Goal: Communication & Community: Answer question/provide support

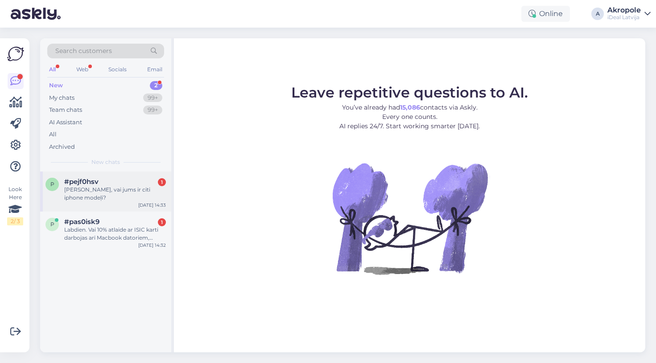
click at [108, 186] on div "[PERSON_NAME], vai jums ir citi iphone modeļi?" at bounding box center [115, 194] width 102 height 16
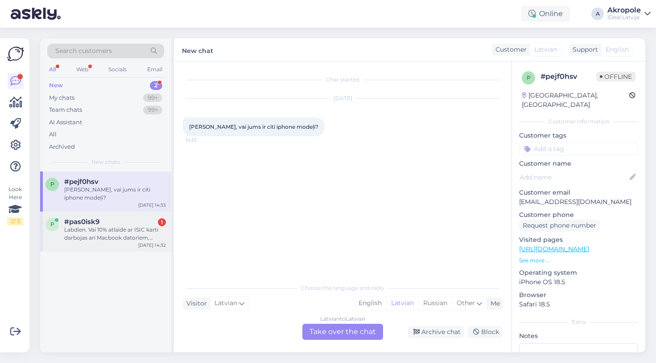
click at [108, 226] on div "Labdien. Vai 10% atlaide ar ISIC karti darbojas arī Macbook datoriem, kuriem ja…" at bounding box center [115, 234] width 102 height 16
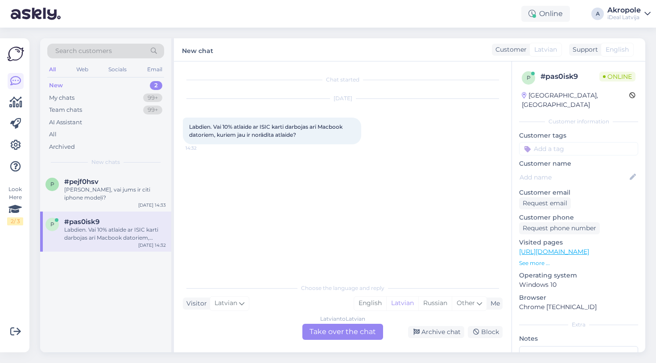
click at [336, 326] on div "Latvian to Latvian Take over the chat" at bounding box center [342, 332] width 81 height 16
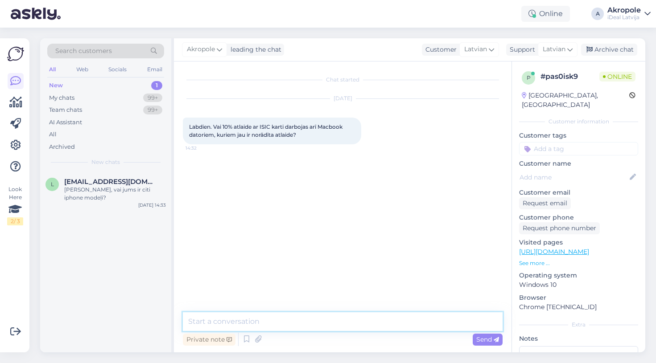
click at [305, 320] on textarea at bounding box center [343, 322] width 320 height 19
type textarea "Labdien!"
type textarea "Jā, papildus 10% no esošas cenas"
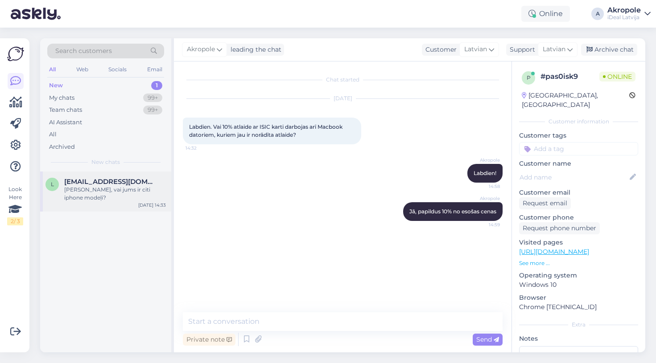
click at [152, 178] on span "[EMAIL_ADDRESS][DOMAIN_NAME]" at bounding box center [110, 182] width 93 height 8
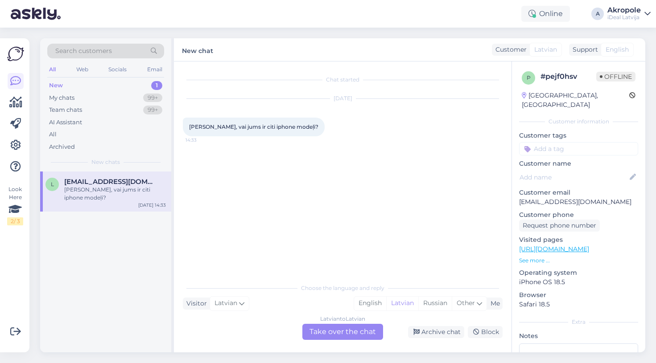
click at [342, 330] on div "Latvian to Latvian Take over the chat" at bounding box center [342, 332] width 81 height 16
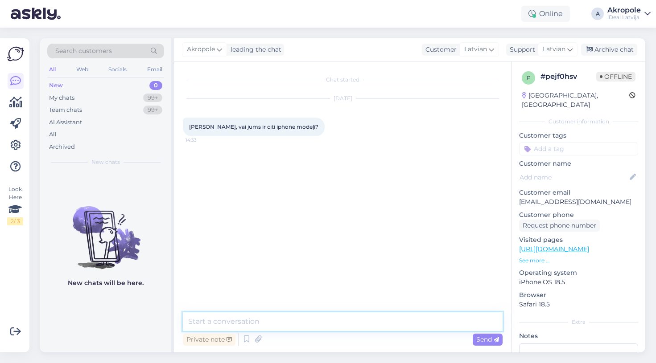
click at [266, 316] on textarea at bounding box center [343, 322] width 320 height 19
type textarea "Labdien!"
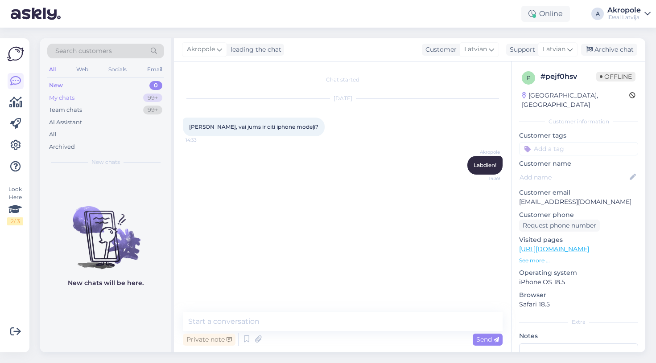
click at [111, 95] on div "My chats 99+" at bounding box center [105, 98] width 117 height 12
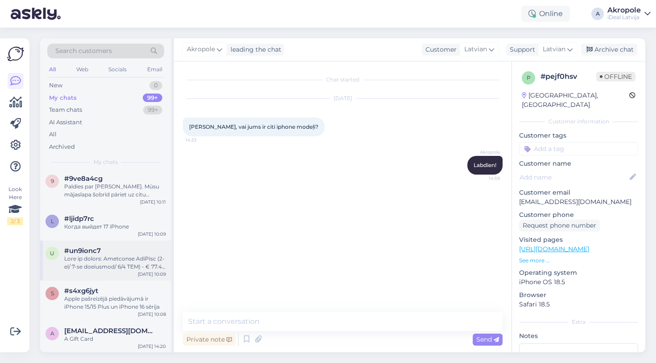
scroll to position [188, 0]
click at [116, 301] on div "Apple pašreizējā piedāvājumā ir iPhone 15/15 Plus un iPhone 16 sērija" at bounding box center [115, 303] width 102 height 16
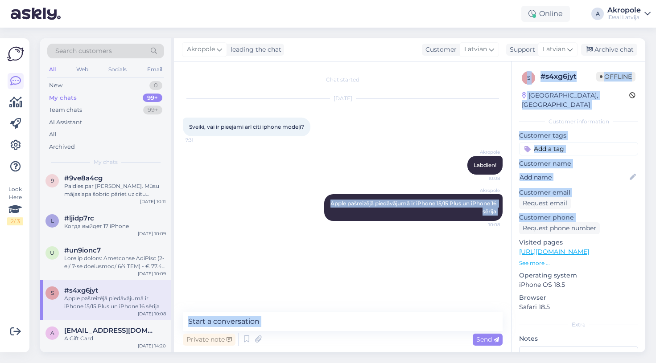
drag, startPoint x: 333, startPoint y: 204, endPoint x: 519, endPoint y: 222, distance: 186.8
click at [519, 222] on div "Chat started [DATE] Sveiki, vai ir pieejami arī citi iphone modeļi? 7:31 Akropo…" at bounding box center [409, 207] width 471 height 291
click at [420, 204] on span "Apple pašreizējā piedāvājumā ir iPhone 15/15 Plus un iPhone 16 sērija" at bounding box center [413, 207] width 167 height 15
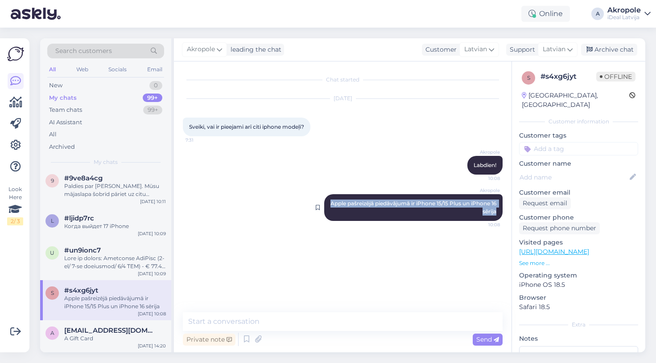
drag, startPoint x: 333, startPoint y: 202, endPoint x: 487, endPoint y: 219, distance: 155.7
click at [487, 219] on div "Akropole Apple pašreizējā piedāvājumā ir iPhone 15/15 Plus un iPhone 16 sērija …" at bounding box center [413, 207] width 178 height 27
copy span "Apple pašreizējā piedāvājumā ir iPhone 15/15 Plus un iPhone 16 sērija"
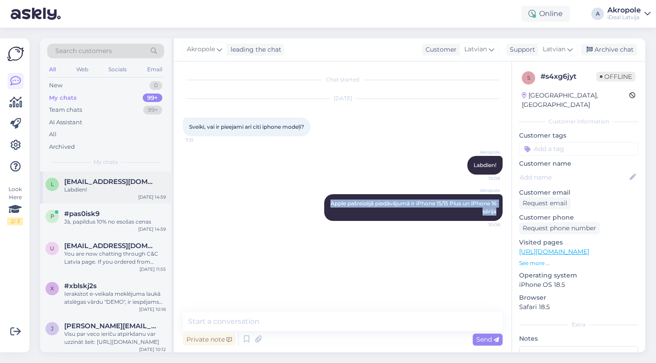
scroll to position [0, 0]
click at [126, 189] on div "Labdien!" at bounding box center [115, 190] width 102 height 8
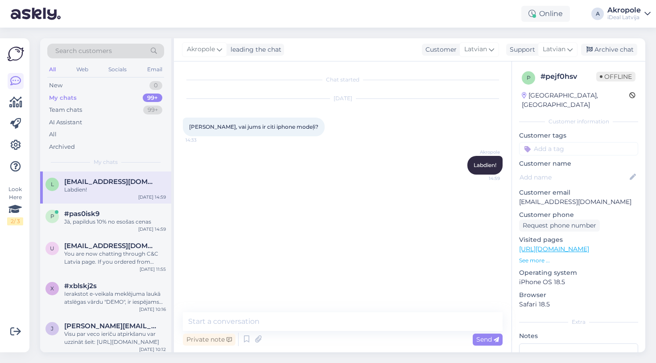
scroll to position [0, 0]
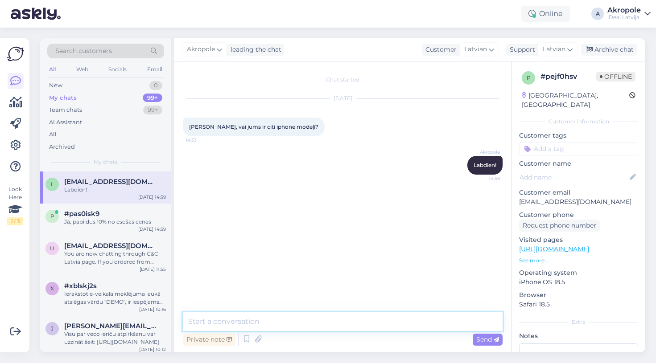
click at [297, 319] on textarea at bounding box center [343, 322] width 320 height 19
paste textarea "Apple pašreizējā piedāvājumā ir iPhone 15/15 Plus un iPhone 16 sērija"
type textarea "Apple pašreizējā piedāvājumā ir iPhone 15/15 Plus un iPhone 16 sērija"
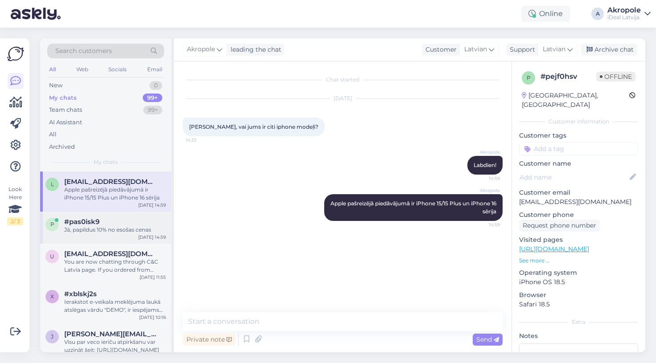
click at [87, 227] on div "Jā, papildus 10% no esošas cenas" at bounding box center [115, 230] width 102 height 8
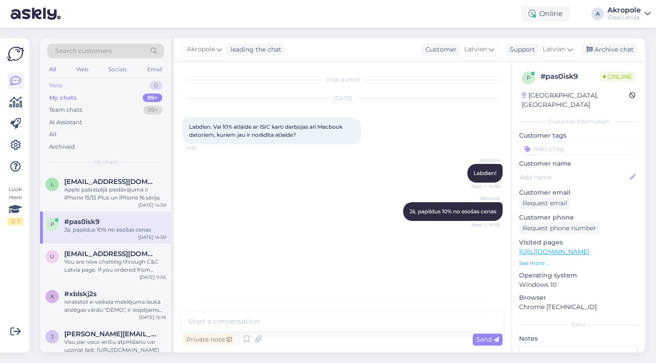
click at [107, 80] on div "New 0" at bounding box center [105, 85] width 117 height 12
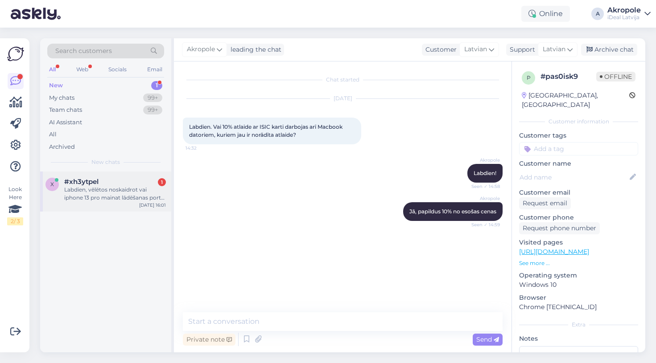
click at [128, 190] on div "Labdien, vēlētos noskaidrot vai iphone 13 pro mainat lādēšanas portu. Papildus …" at bounding box center [115, 194] width 102 height 16
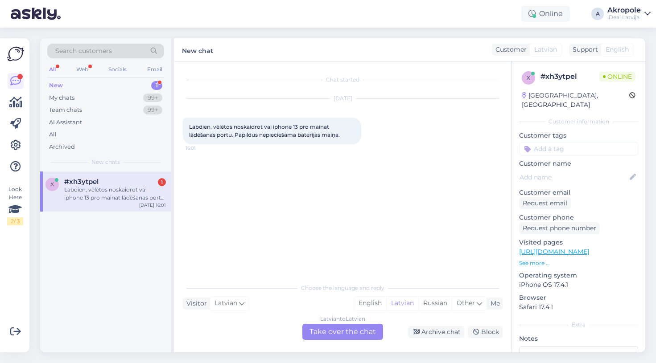
click at [346, 330] on div "Latvian to Latvian Take over the chat" at bounding box center [342, 332] width 81 height 16
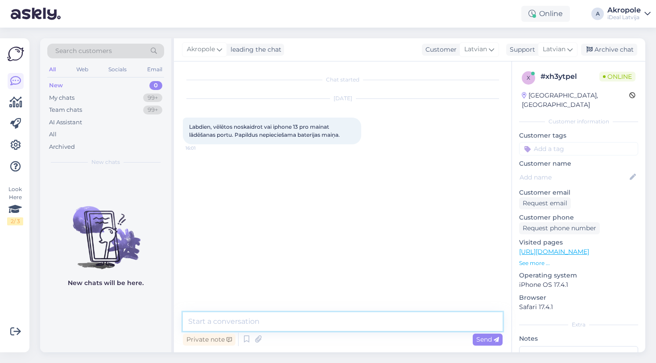
click at [324, 325] on textarea at bounding box center [343, 322] width 320 height 19
type textarea "Labdien!"
type textarea "A"
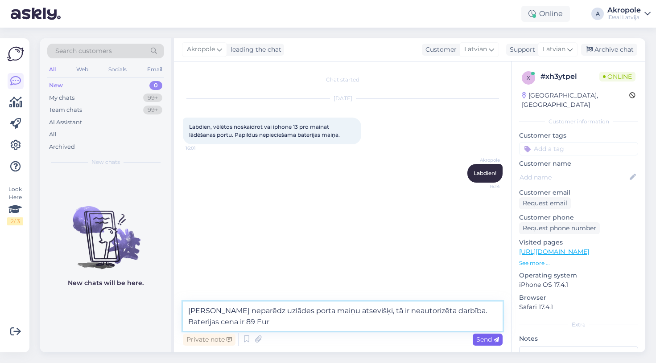
type textarea "[PERSON_NAME] neparēdz uzlādes porta maiņu atsevišķi, tā ir neautorizēta darbīb…"
click at [487, 336] on span "Send" at bounding box center [487, 340] width 23 height 8
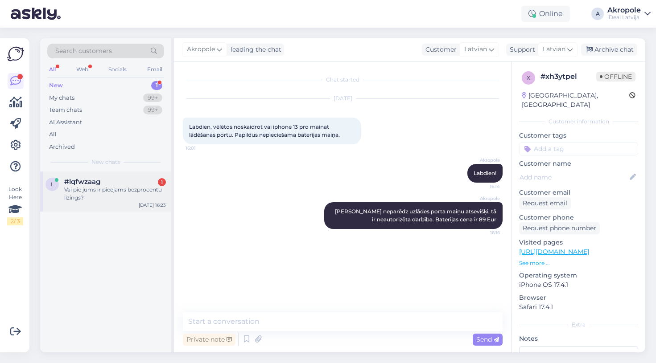
click at [70, 186] on div "Vai pie jums ir pieejams bezprocentu līzings?" at bounding box center [115, 194] width 102 height 16
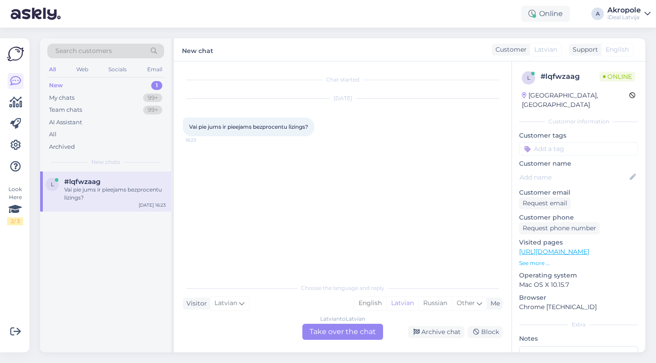
click at [347, 326] on div "Latvian to Latvian Take over the chat" at bounding box center [342, 332] width 81 height 16
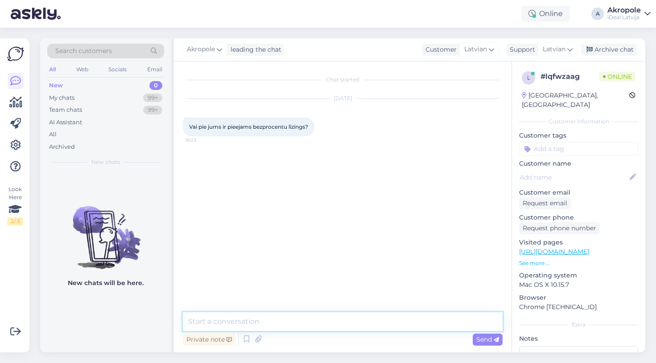
click at [333, 314] on textarea at bounding box center [343, 322] width 320 height 19
type textarea "Labdien!"
paste textarea "[URL][DOMAIN_NAME]"
type textarea "[URL][DOMAIN_NAME]"
